Goal: Information Seeking & Learning: Learn about a topic

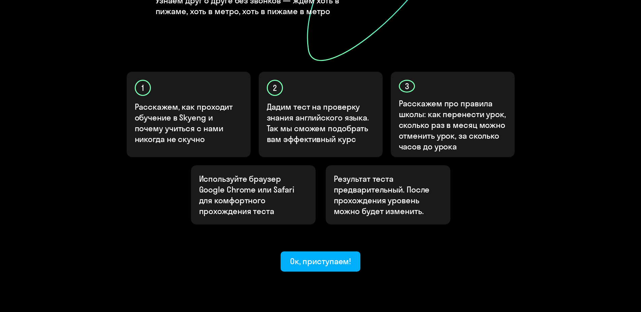
scroll to position [172, 0]
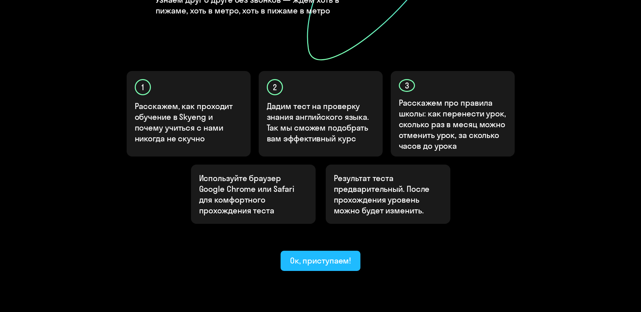
click at [299, 255] on div "Ок, приступаем!" at bounding box center [320, 260] width 61 height 11
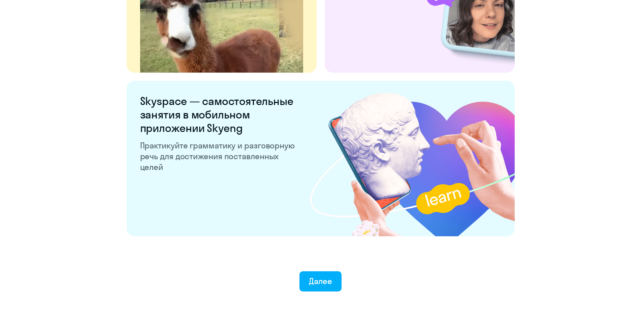
scroll to position [1249, 0]
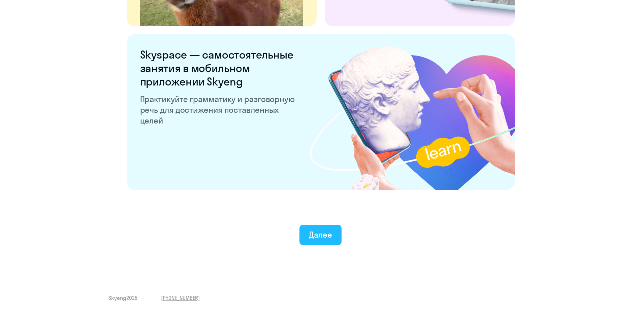
click at [336, 239] on button "Далее" at bounding box center [320, 235] width 42 height 20
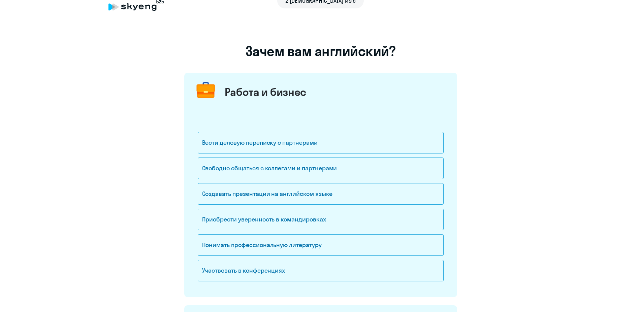
scroll to position [34, 0]
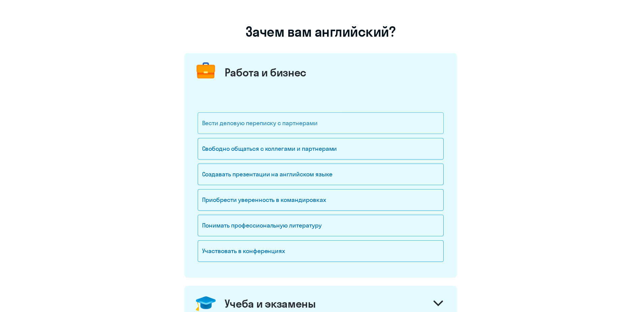
click at [308, 128] on div "Вести деловую переписку с партнерами" at bounding box center [321, 124] width 246 height 22
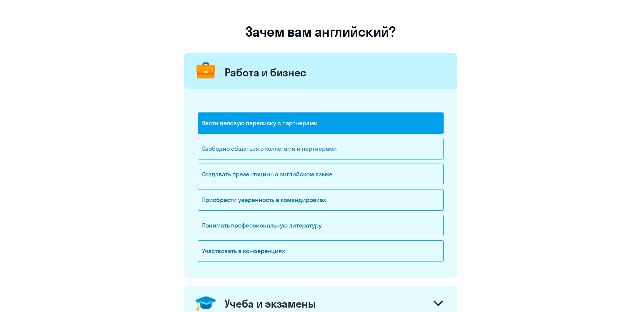
click at [308, 154] on div "Свободно общаться с коллегами и партнерами" at bounding box center [321, 149] width 246 height 22
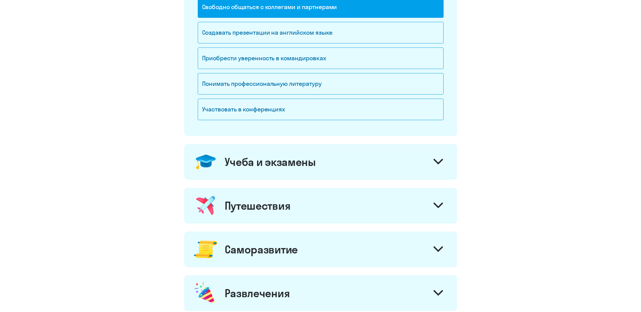
scroll to position [206, 0]
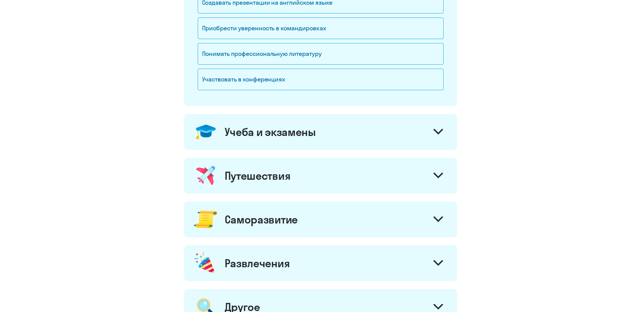
click at [293, 138] on div "Учеба и экзамены" at bounding box center [270, 131] width 91 height 13
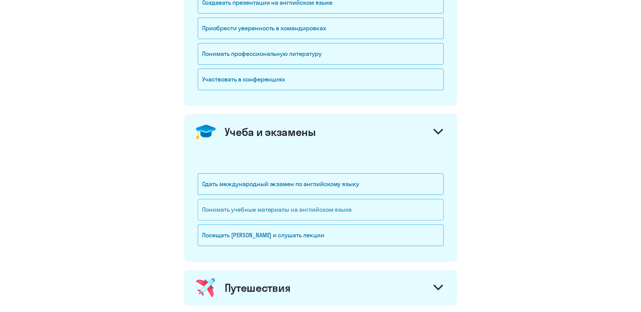
click at [260, 216] on div "Понимать учебные материалы на английском языке" at bounding box center [321, 210] width 246 height 22
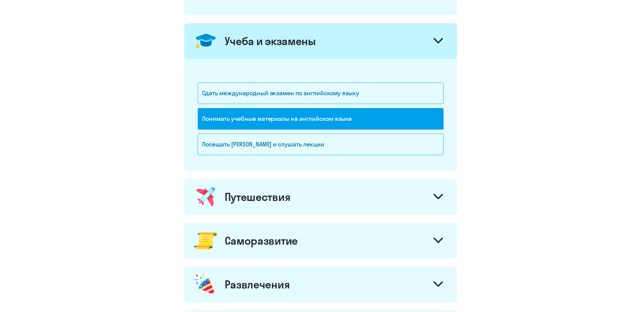
scroll to position [309, 0]
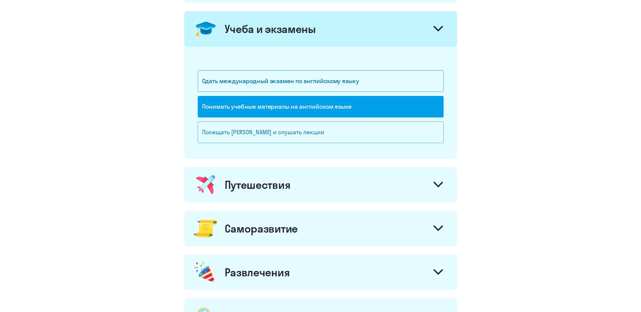
click at [267, 133] on div "Посещать [PERSON_NAME] и слушать лекции" at bounding box center [321, 133] width 246 height 22
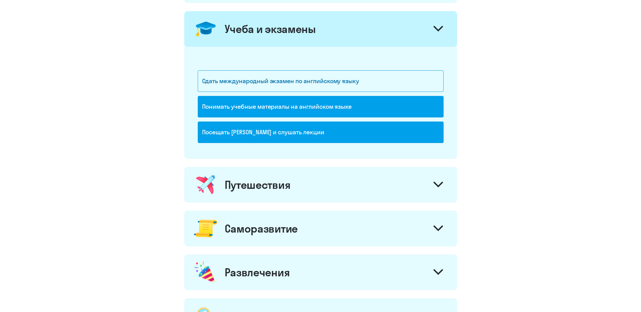
click at [276, 183] on div "Путешествия" at bounding box center [258, 184] width 66 height 13
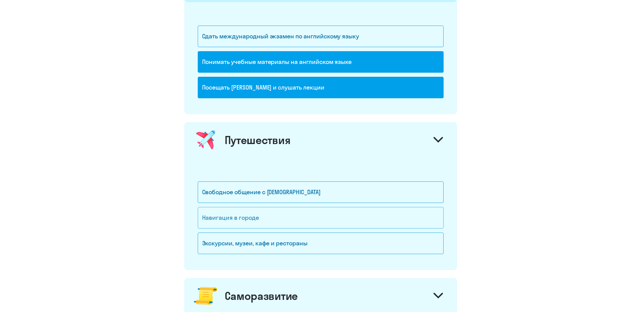
scroll to position [447, 0]
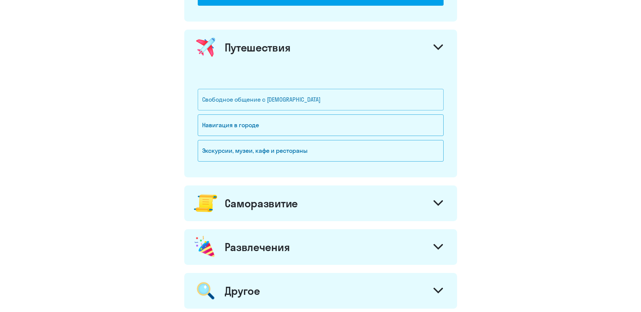
click at [270, 106] on div "Свободное общение с [DEMOGRAPHIC_DATA]" at bounding box center [321, 100] width 246 height 22
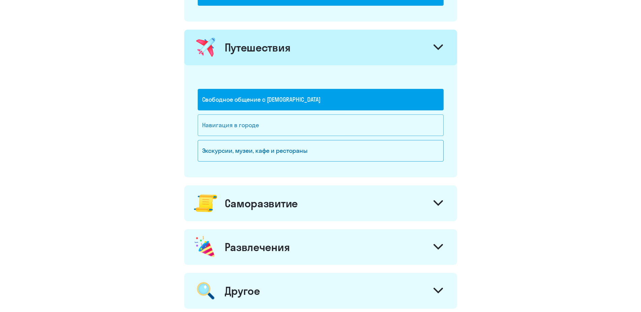
click at [265, 130] on div "Навигация в городе" at bounding box center [321, 126] width 246 height 22
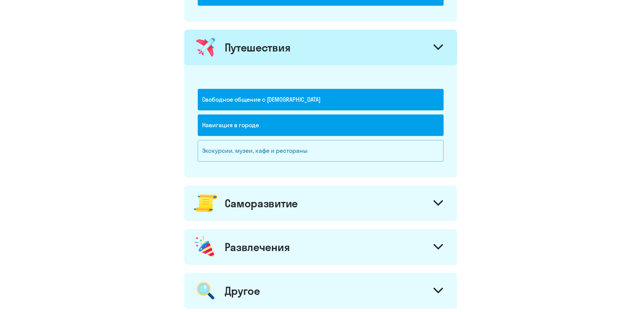
click at [270, 154] on div "Экскурсии, музеи, кафе и рестораны" at bounding box center [321, 151] width 246 height 22
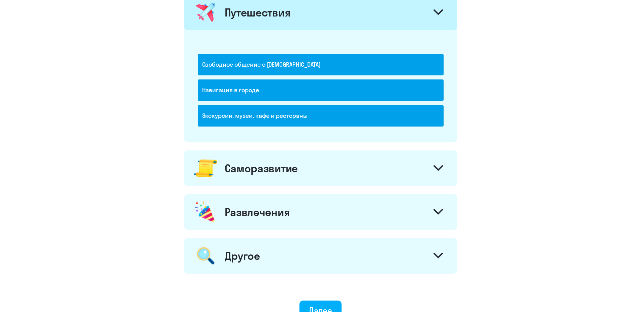
scroll to position [515, 0]
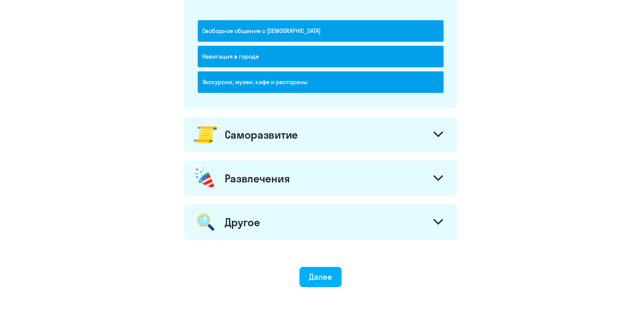
click at [279, 135] on div "Саморазвитие" at bounding box center [261, 134] width 73 height 13
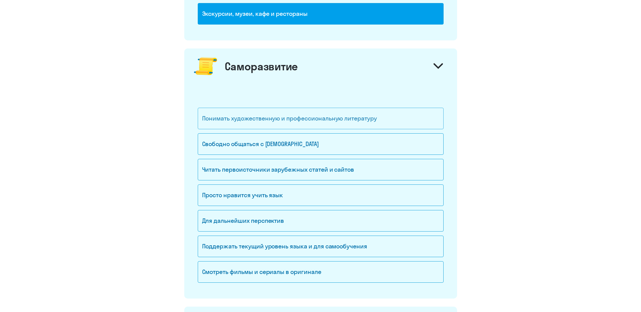
scroll to position [584, 0]
click at [266, 153] on div "Свободно общаться с [DEMOGRAPHIC_DATA]" at bounding box center [321, 144] width 246 height 22
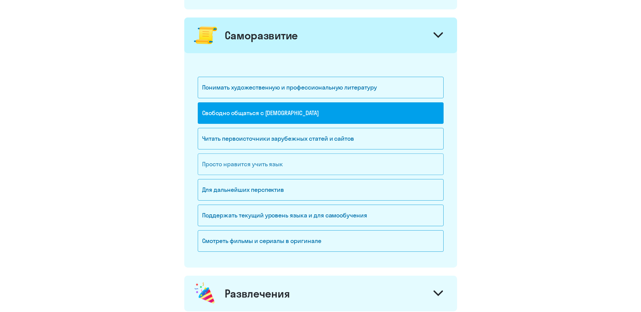
scroll to position [618, 0]
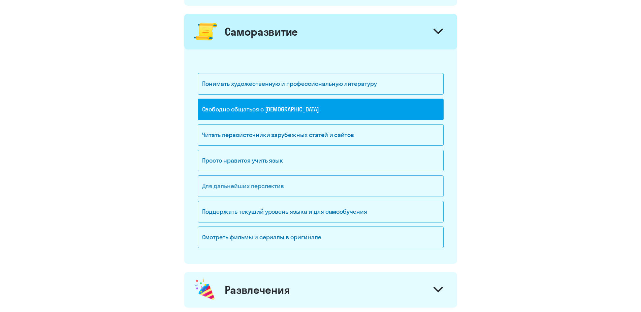
click at [256, 188] on div "Для дальнейших перспектив" at bounding box center [321, 186] width 246 height 22
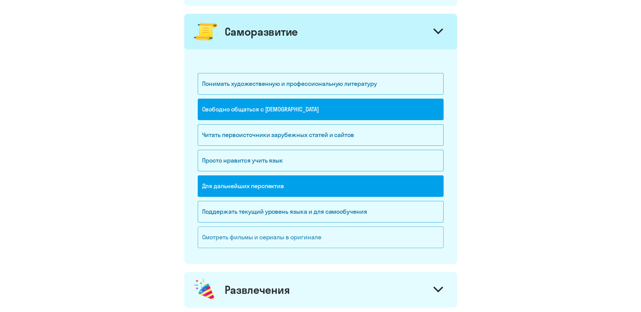
click at [281, 235] on div "Смотреть фильмы и сериалы в оригинале" at bounding box center [321, 238] width 246 height 22
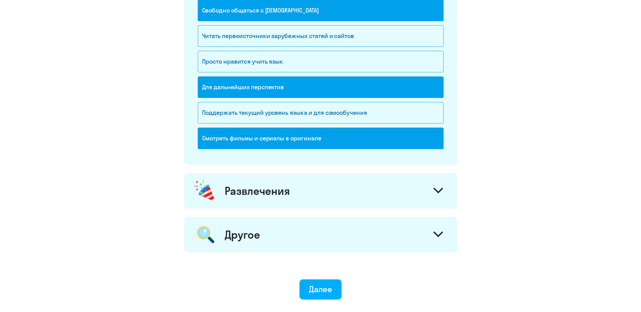
scroll to position [756, 0]
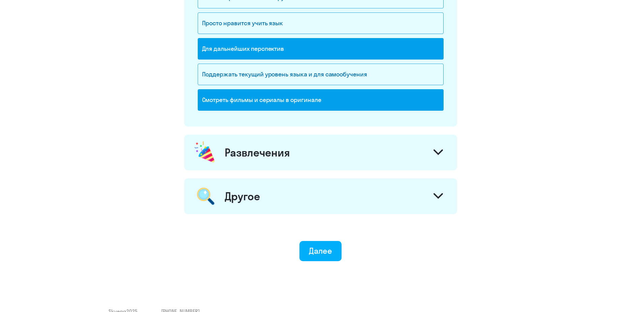
click at [272, 148] on div "Развлечения" at bounding box center [257, 152] width 65 height 13
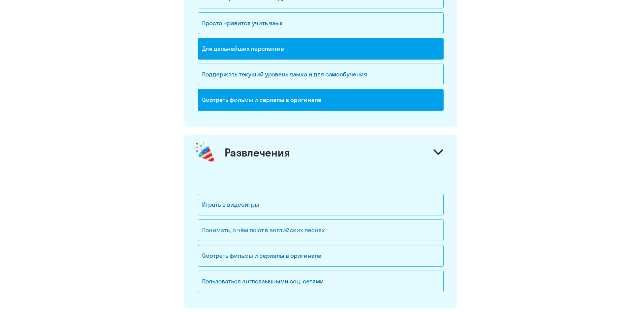
click at [258, 234] on div "Понимать, о чём поют в английских песнях" at bounding box center [321, 231] width 246 height 22
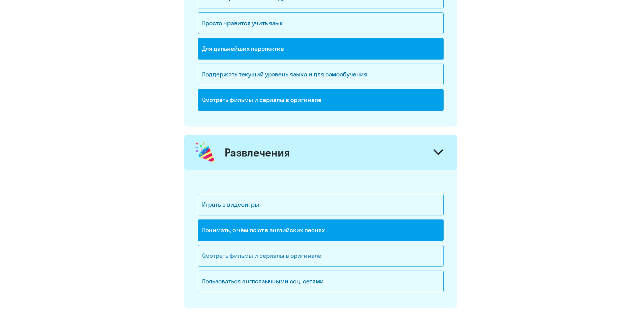
click at [266, 259] on div "Смотреть фильмы и сериалы в оригинале" at bounding box center [321, 256] width 246 height 22
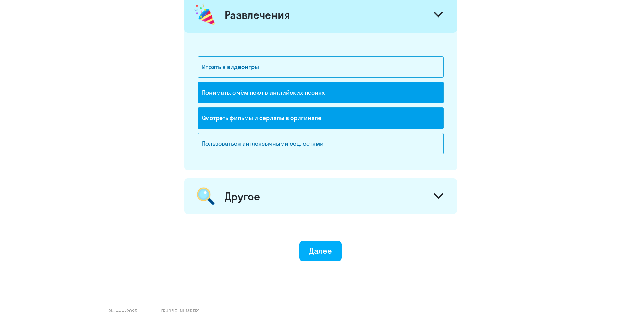
scroll to position [907, 0]
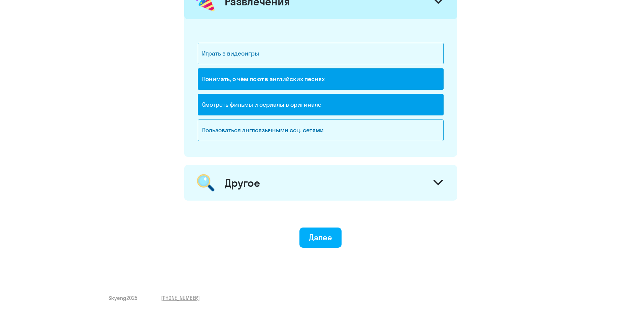
click at [331, 245] on button "Далее" at bounding box center [320, 238] width 42 height 20
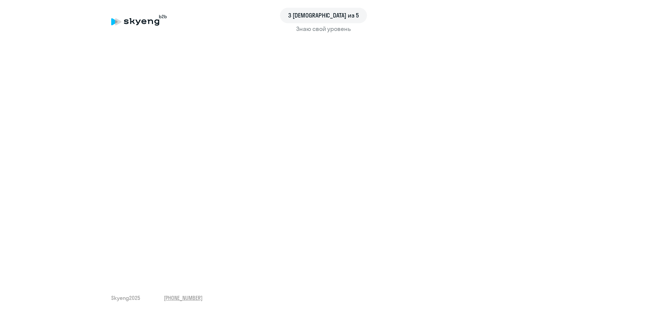
click at [145, 22] on div "3 [DEMOGRAPHIC_DATA] из 5" at bounding box center [323, 15] width 424 height 15
click at [121, 22] on div "3 [DEMOGRAPHIC_DATA] из 5" at bounding box center [323, 15] width 424 height 15
click at [124, 21] on div "3 [DEMOGRAPHIC_DATA] из 5" at bounding box center [323, 15] width 424 height 15
drag, startPoint x: 122, startPoint y: 23, endPoint x: 117, endPoint y: 23, distance: 5.4
click at [120, 23] on div "3 [DEMOGRAPHIC_DATA] из 5" at bounding box center [323, 15] width 424 height 15
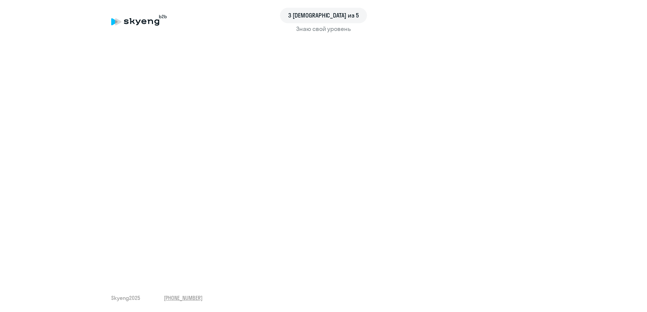
click at [110, 23] on page-header "3 шаг из 5 Знаю свой уровень" at bounding box center [323, 19] width 620 height 15
